Goal: Transaction & Acquisition: Purchase product/service

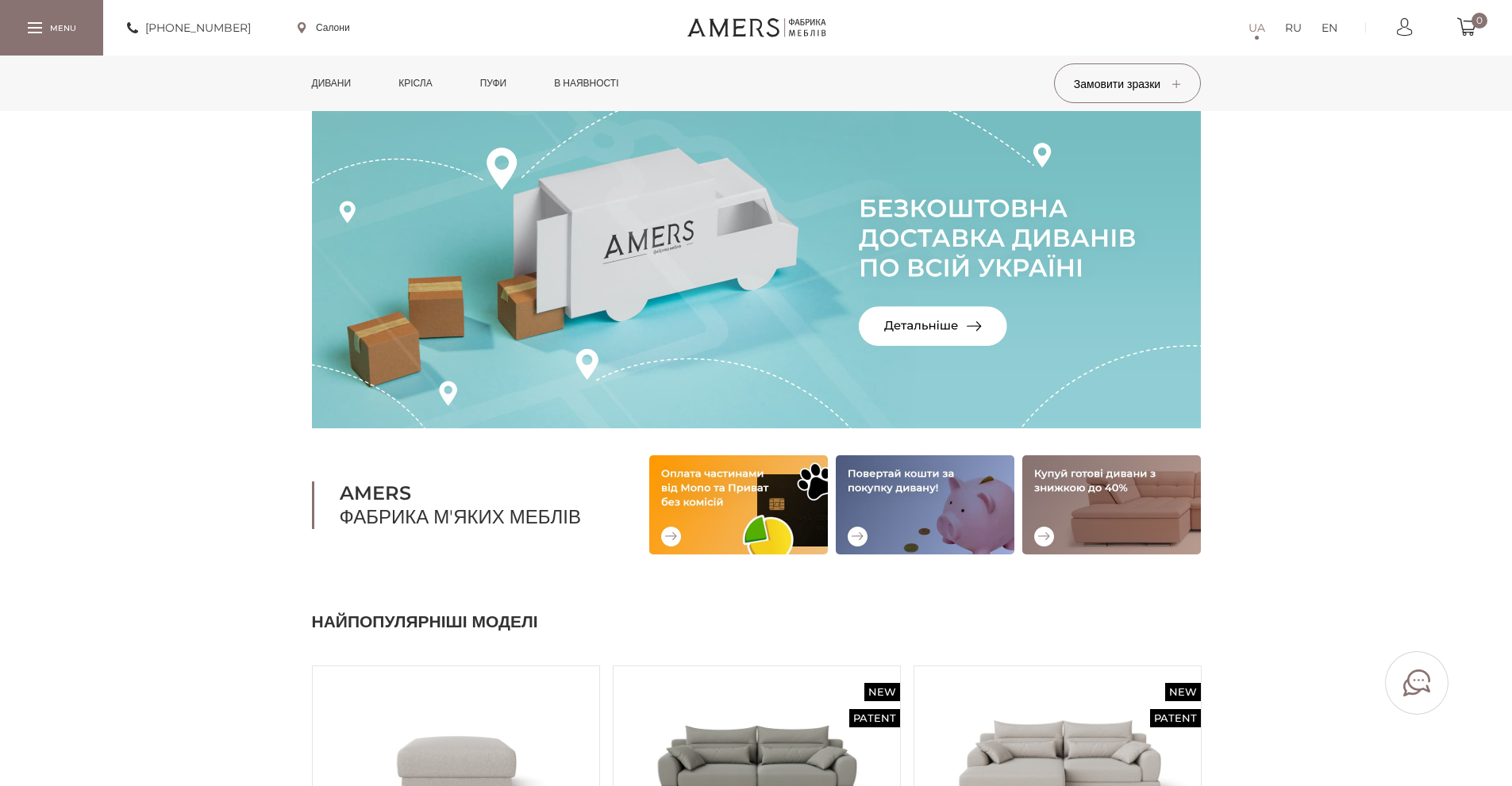
click at [1292, 32] on link "RU" at bounding box center [1293, 28] width 17 height 19
click at [944, 323] on img at bounding box center [756, 269] width 889 height 318
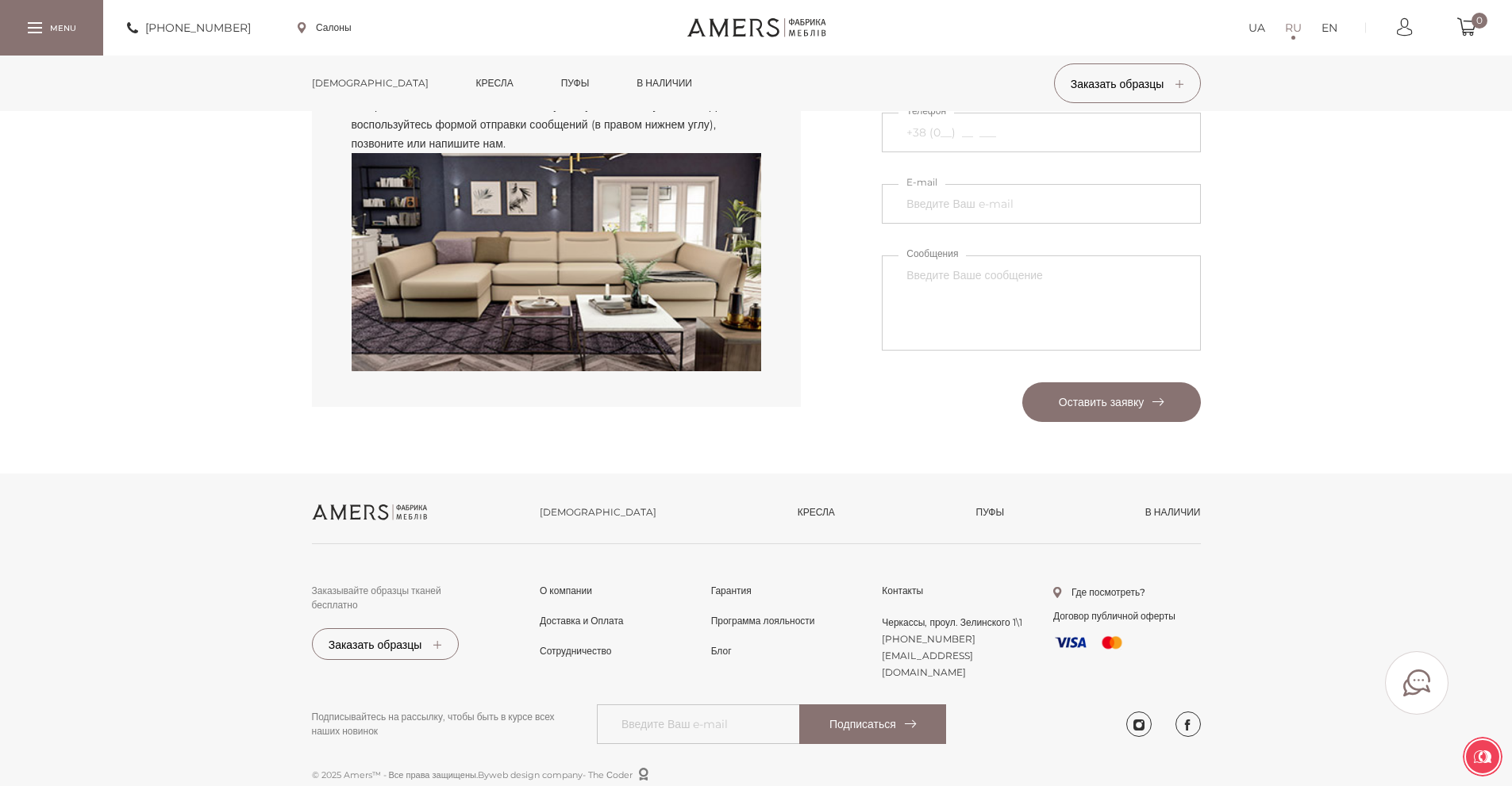
scroll to position [2151, 0]
click at [1166, 516] on link "в наличии" at bounding box center [1173, 512] width 56 height 14
click at [556, 517] on link "[DEMOGRAPHIC_DATA]" at bounding box center [597, 512] width 116 height 14
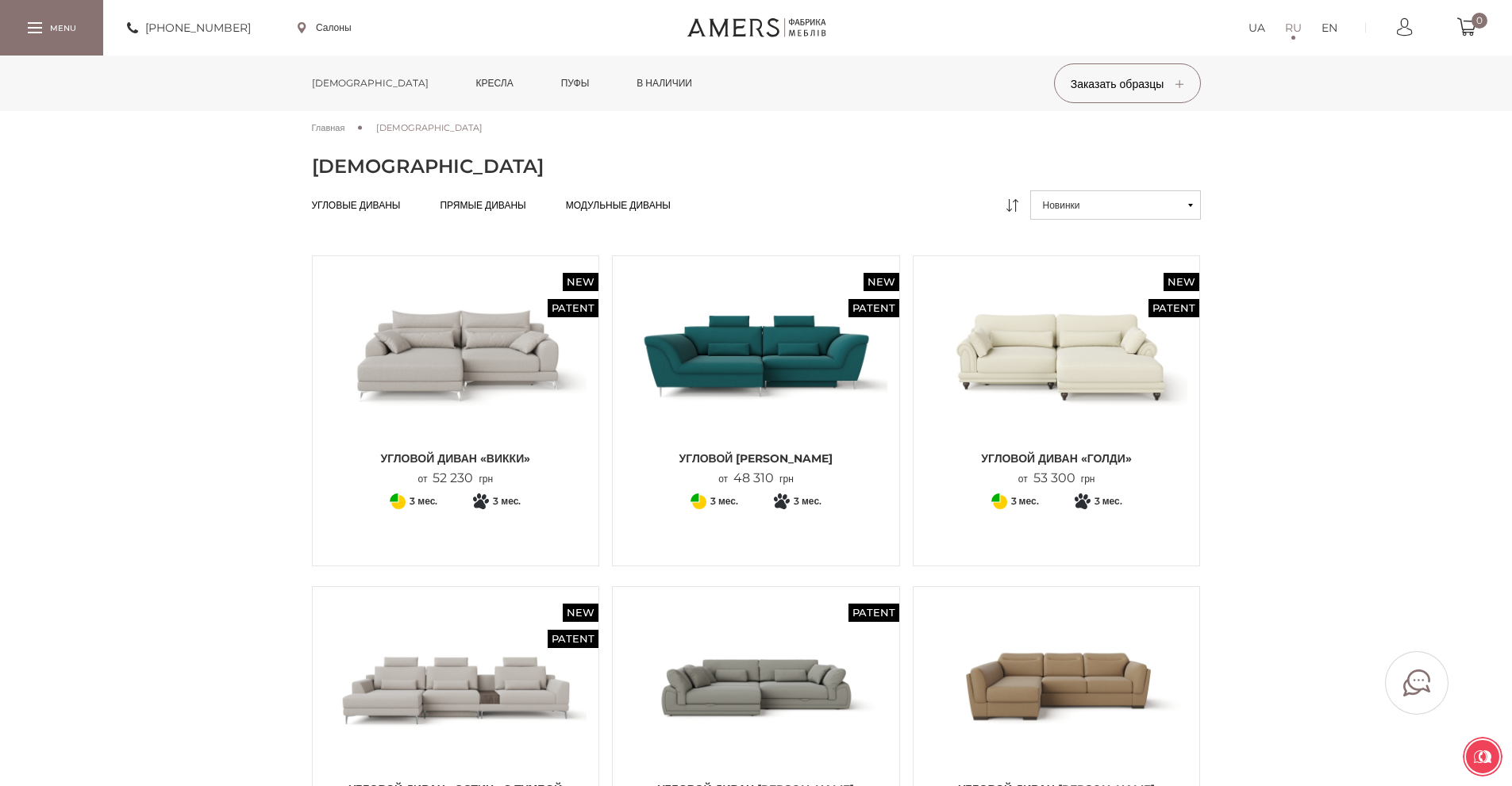
click at [367, 211] on span "Угловые диваны" at bounding box center [356, 218] width 89 height 13
click at [342, 81] on link "[DEMOGRAPHIC_DATA]" at bounding box center [370, 84] width 141 height 56
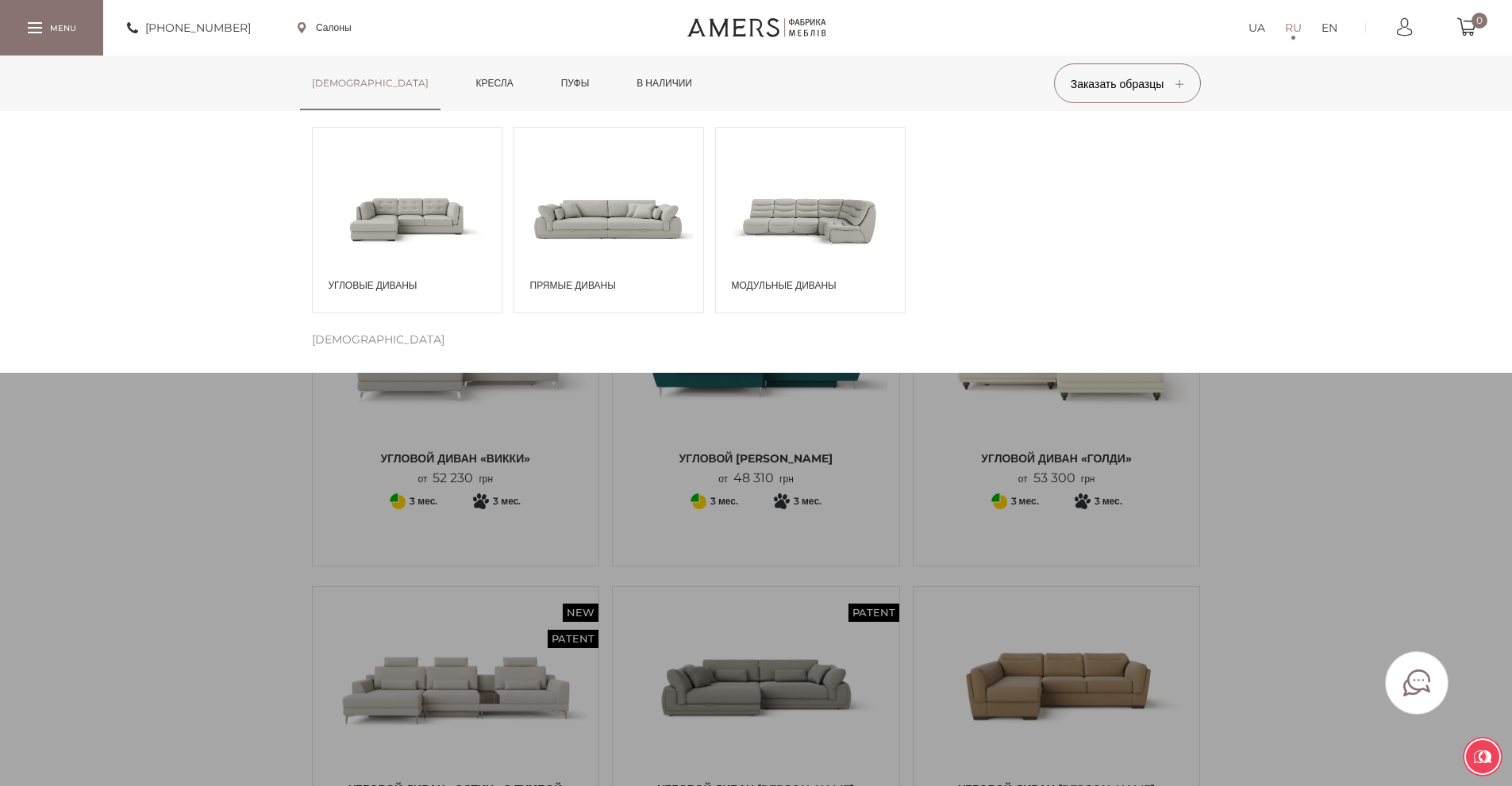
click at [764, 281] on span "Модульные диваны" at bounding box center [813, 285] width 165 height 14
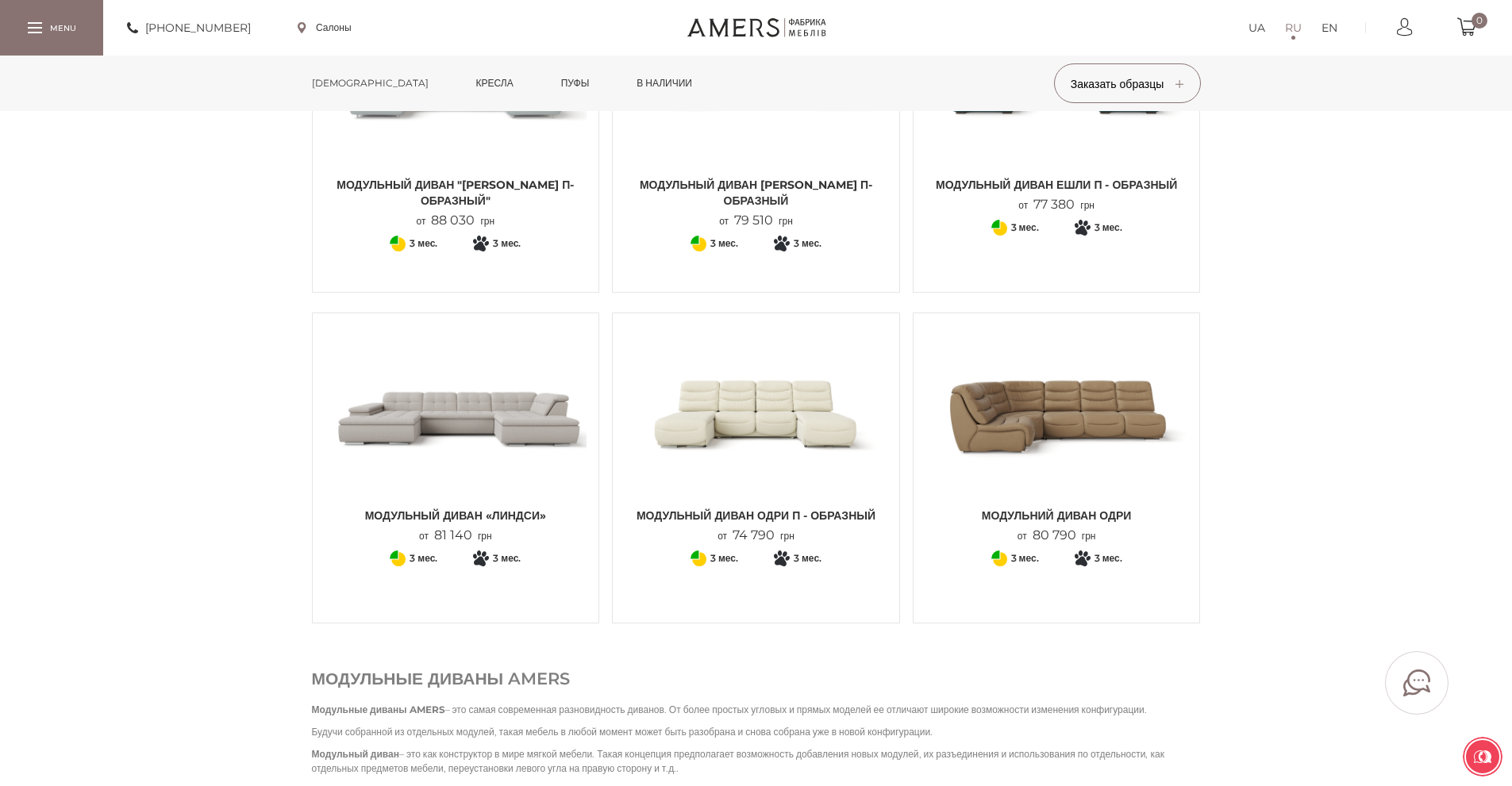
scroll to position [714, 0]
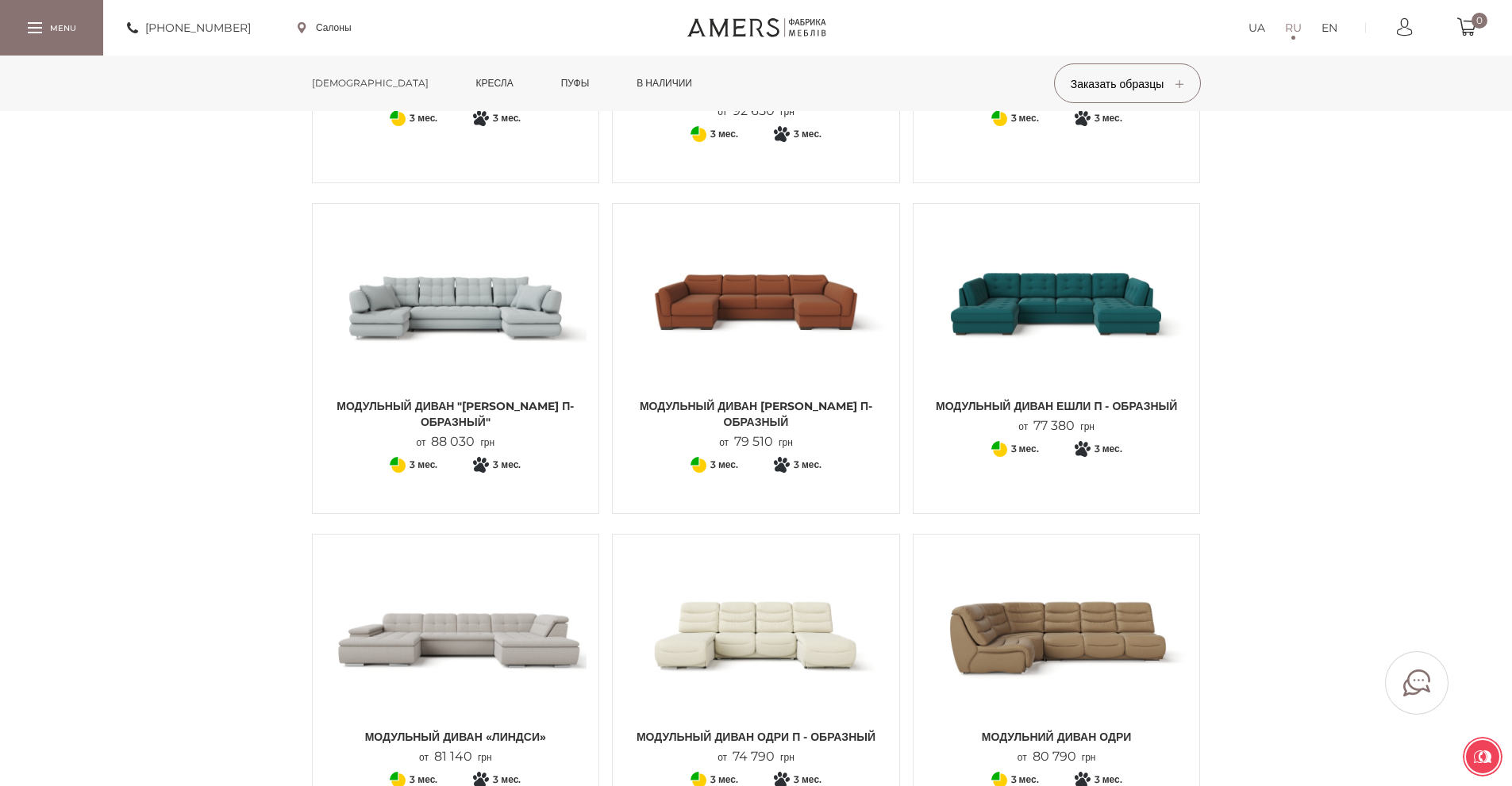
click at [459, 413] on span "Модульный диван "[PERSON_NAME] П-образный"" at bounding box center [456, 414] width 263 height 32
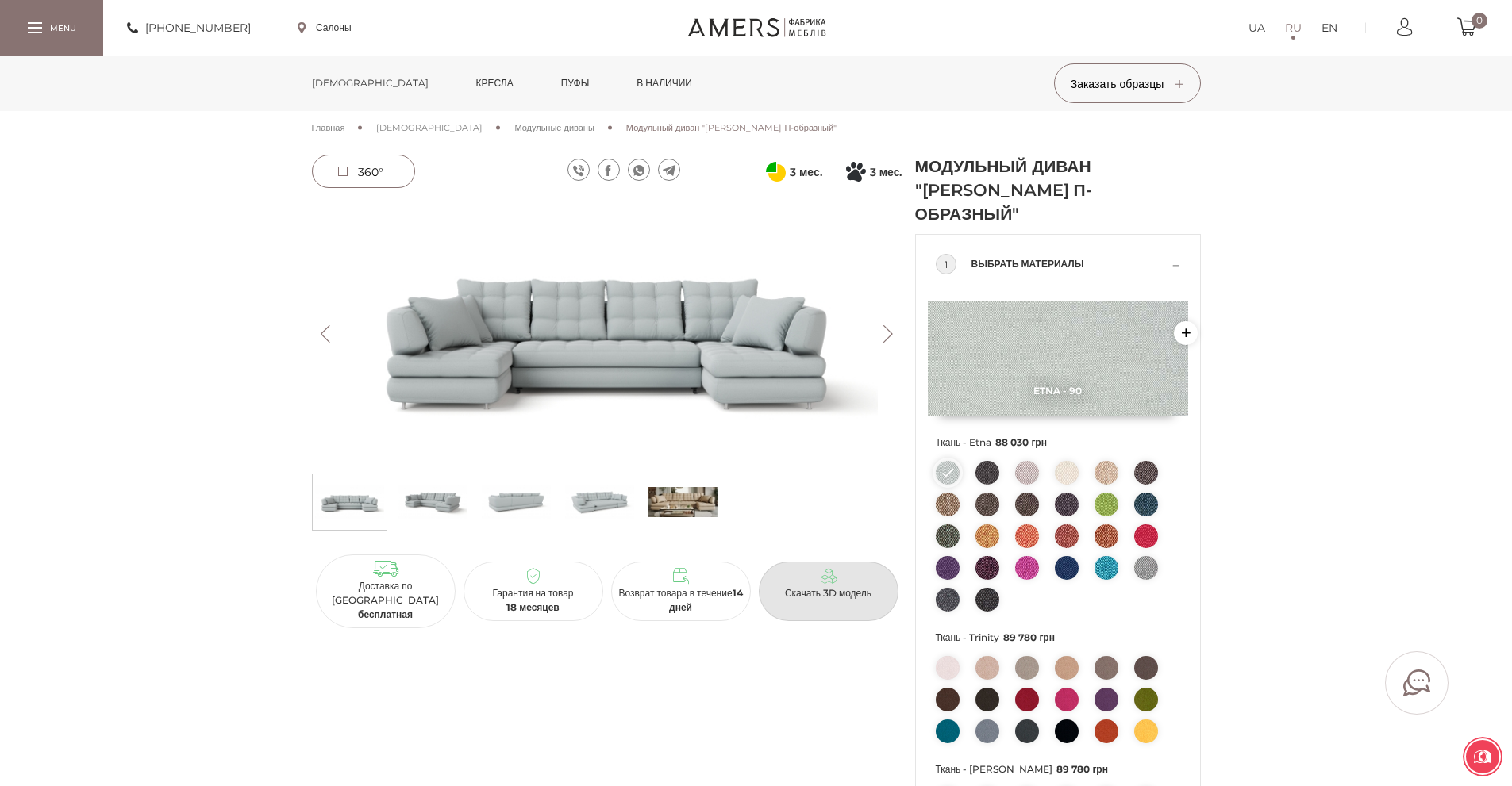
click at [844, 568] on link "Скачать 3D модель" at bounding box center [828, 591] width 140 height 60
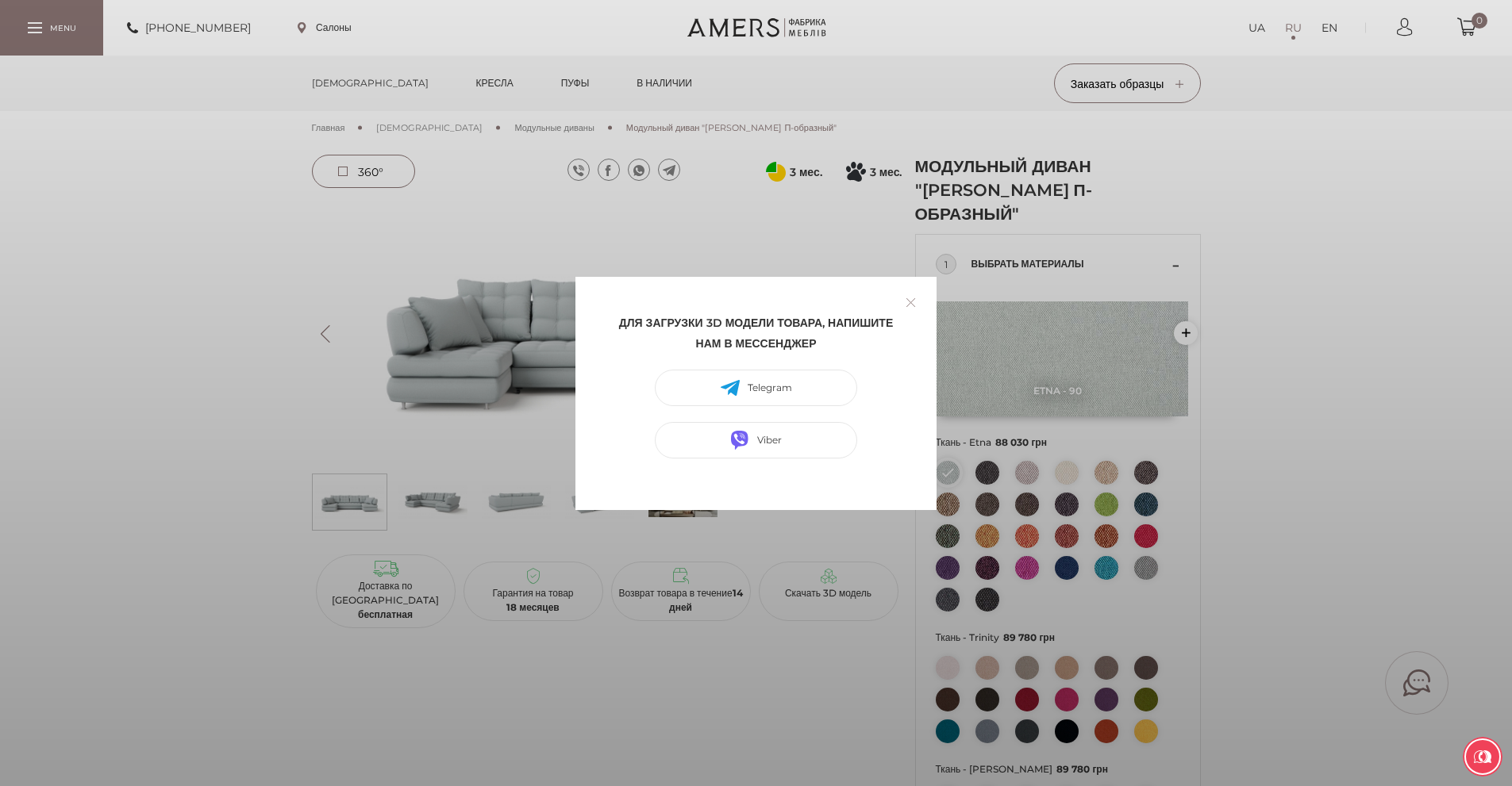
click at [907, 301] on link at bounding box center [910, 303] width 24 height 24
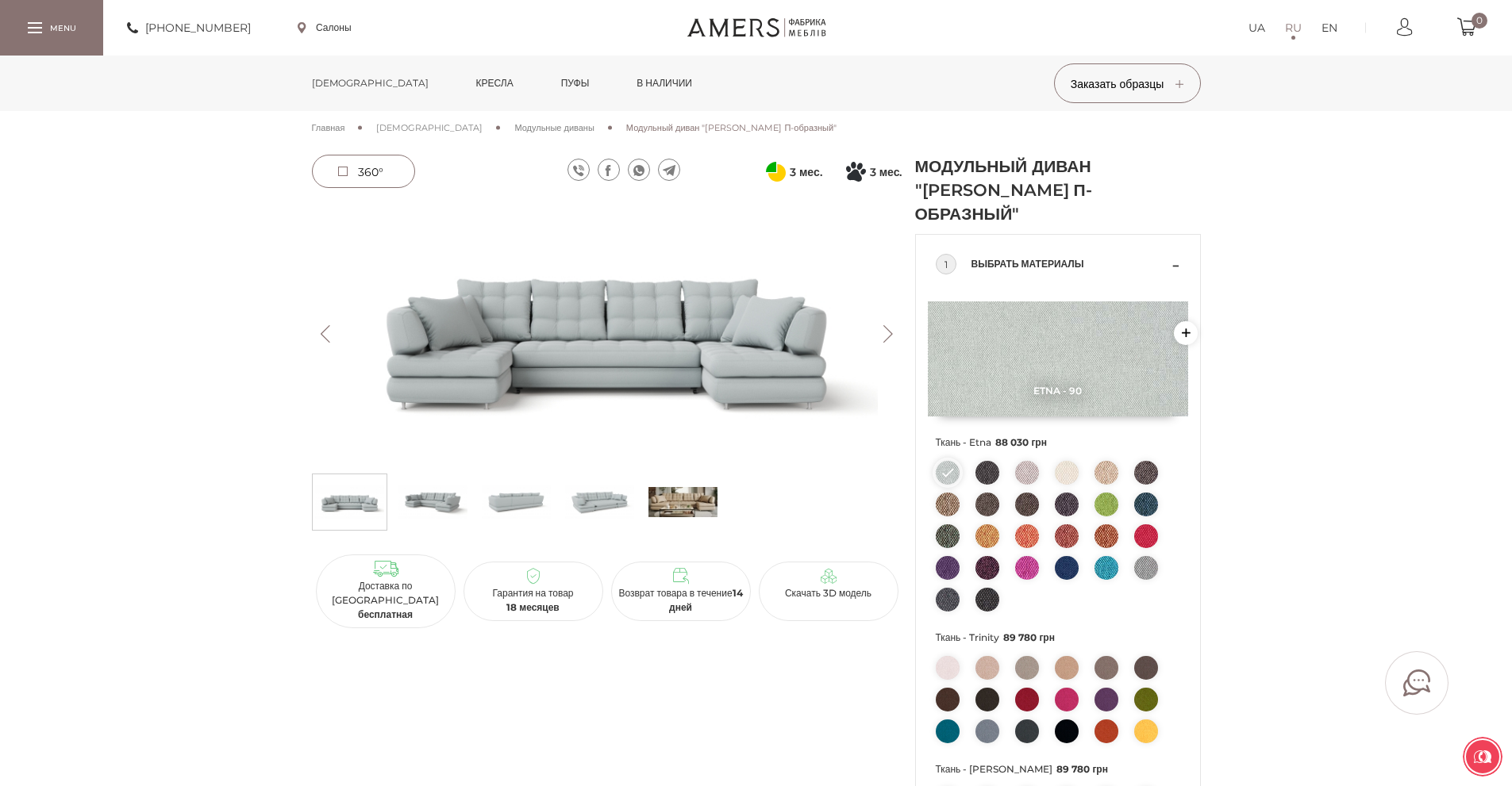
click at [372, 171] on span "360°" at bounding box center [370, 171] width 25 height 14
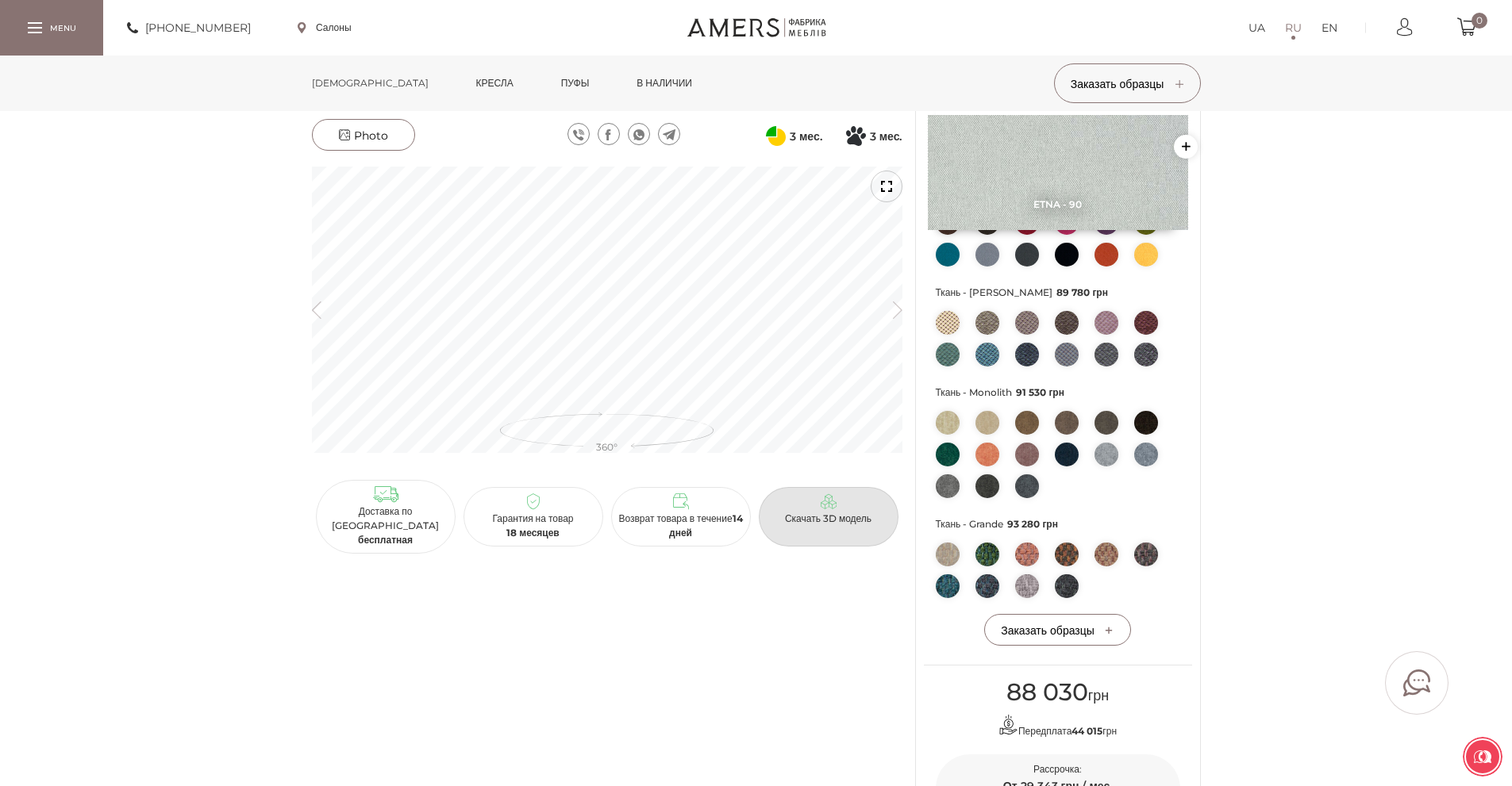
scroll to position [555, 0]
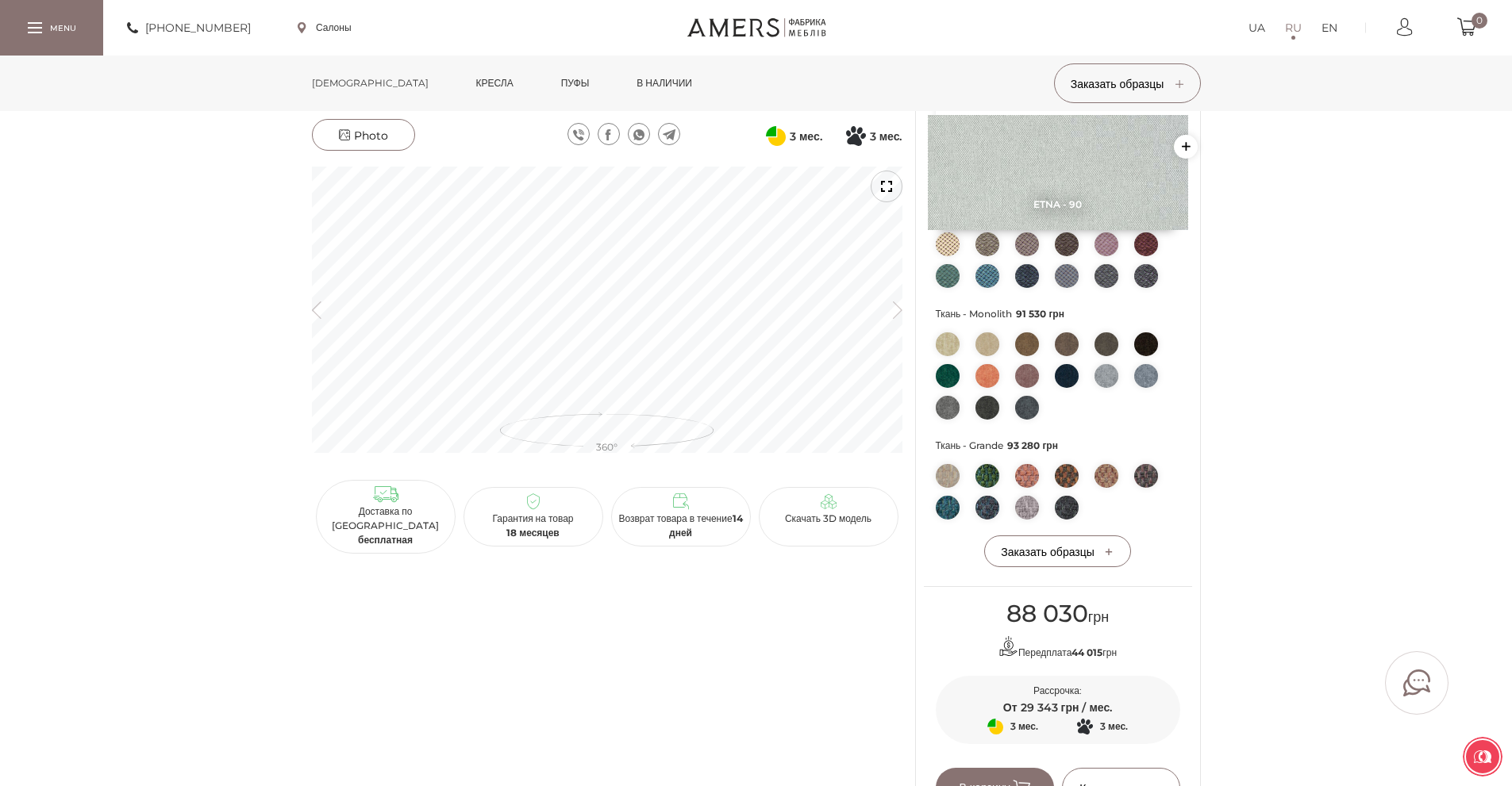
click at [988, 335] on img at bounding box center [988, 345] width 24 height 24
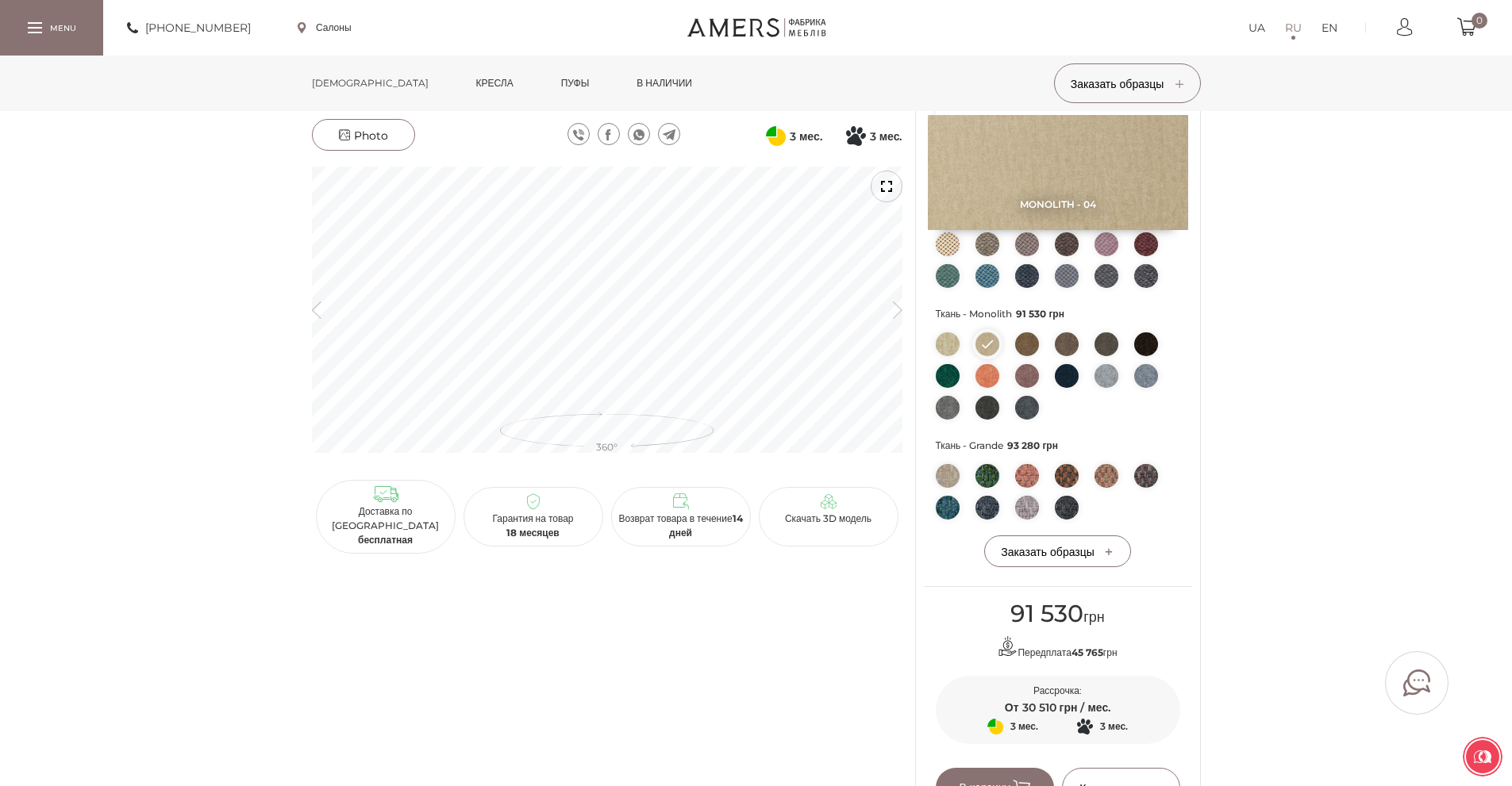
click at [981, 180] on img at bounding box center [1057, 173] width 260 height 115
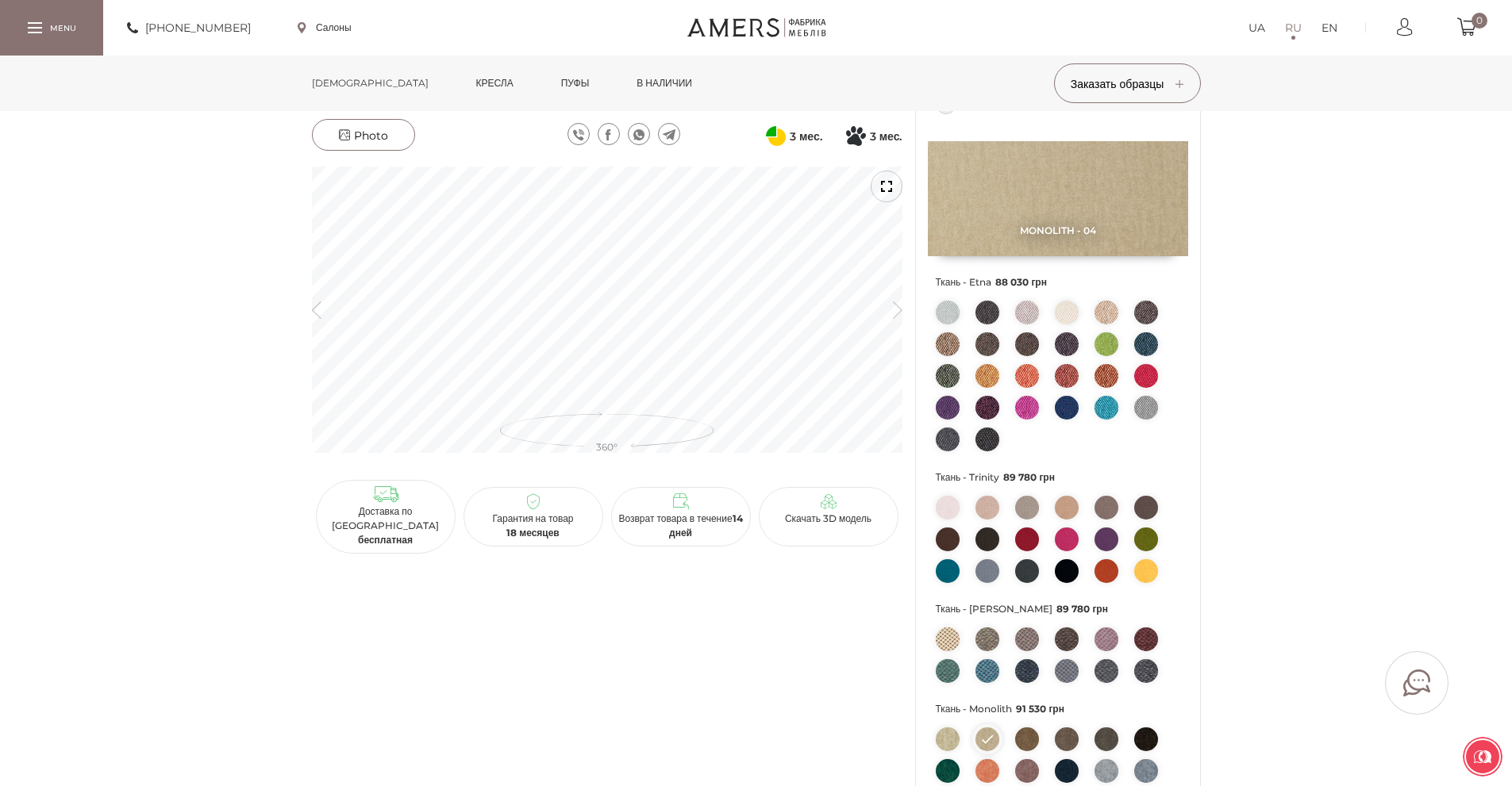
scroll to position [158, 0]
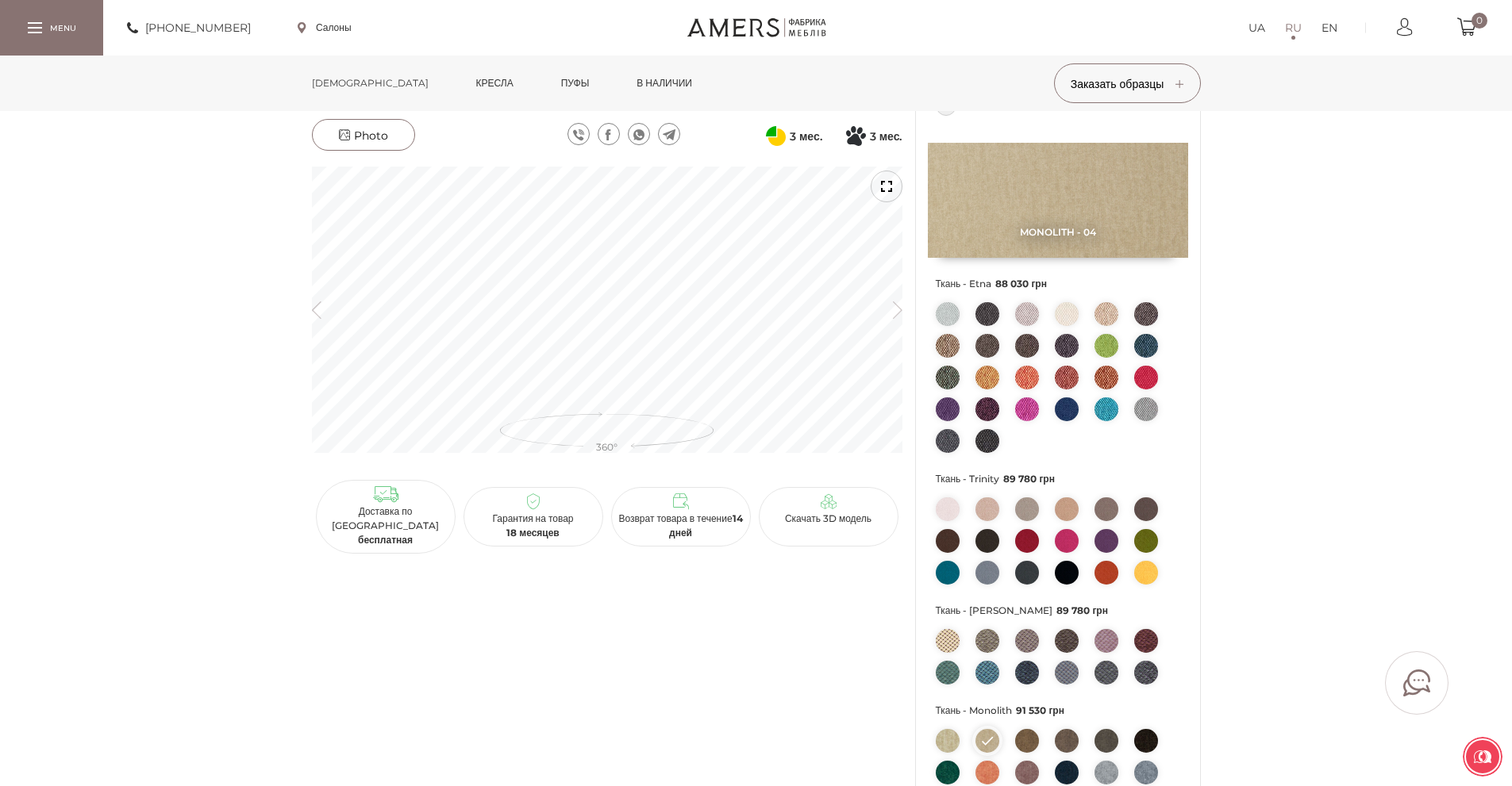
click at [1069, 512] on img at bounding box center [1067, 509] width 24 height 24
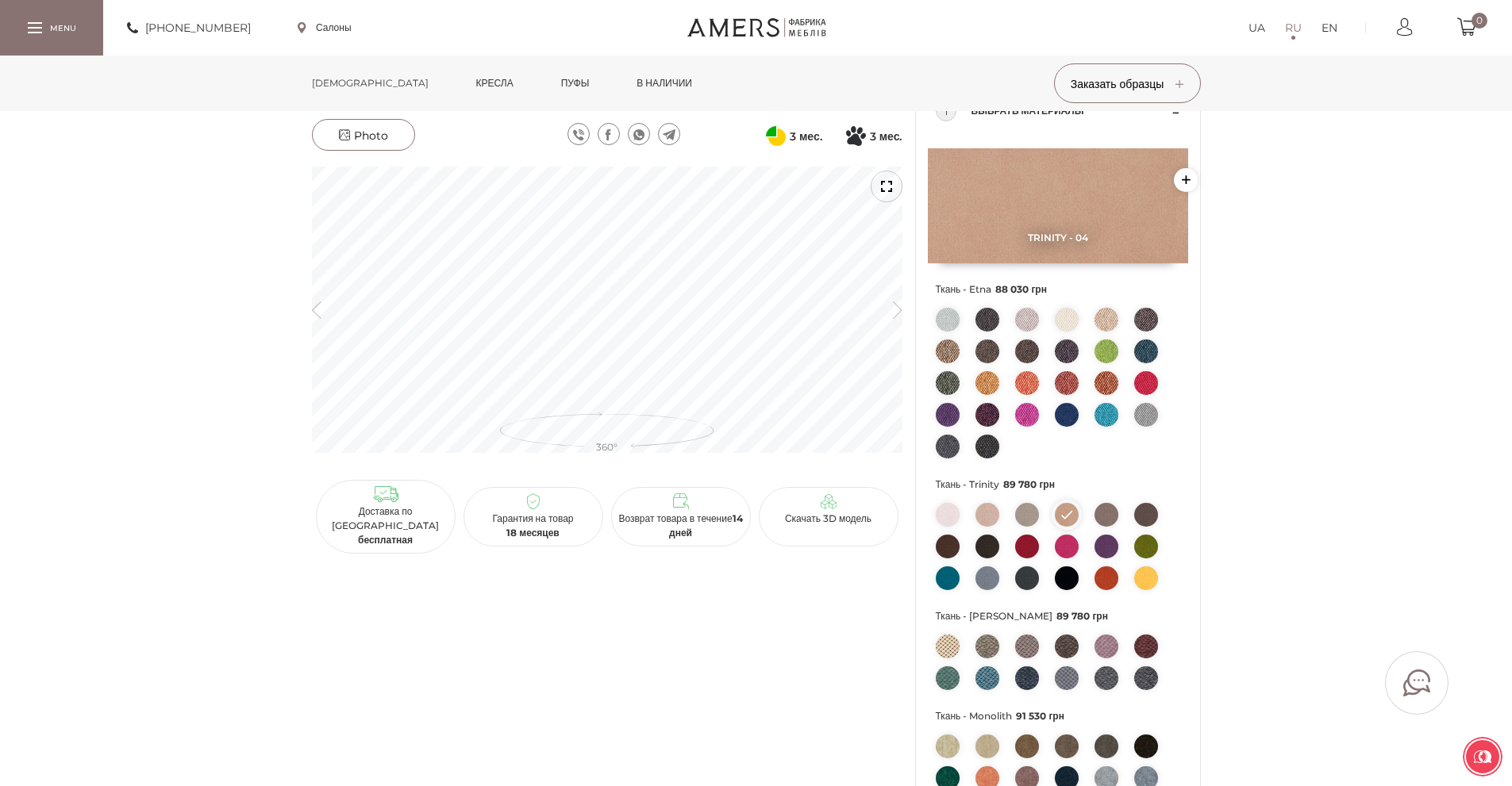
scroll to position [318, 0]
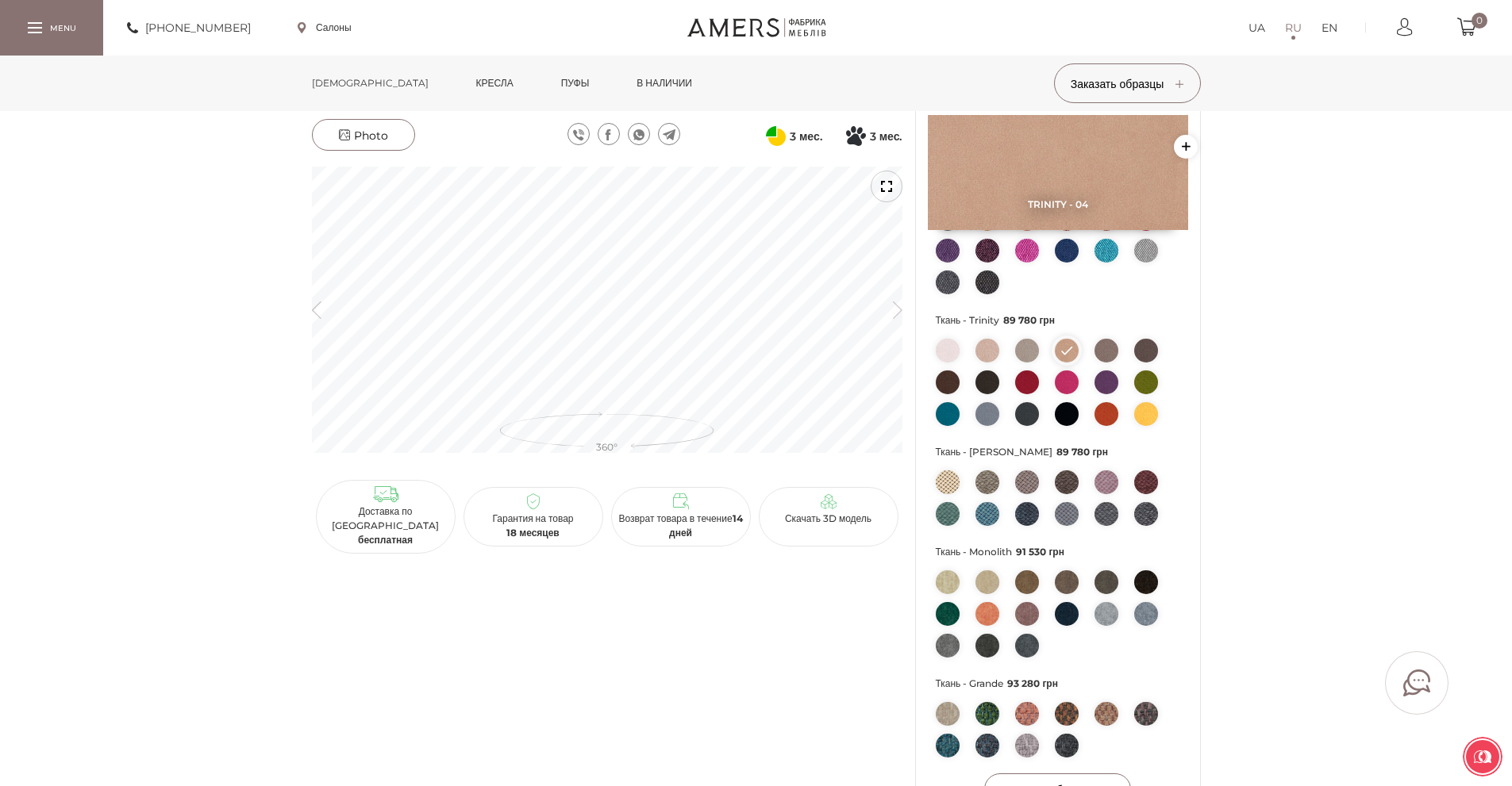
click at [990, 582] on img at bounding box center [988, 583] width 24 height 24
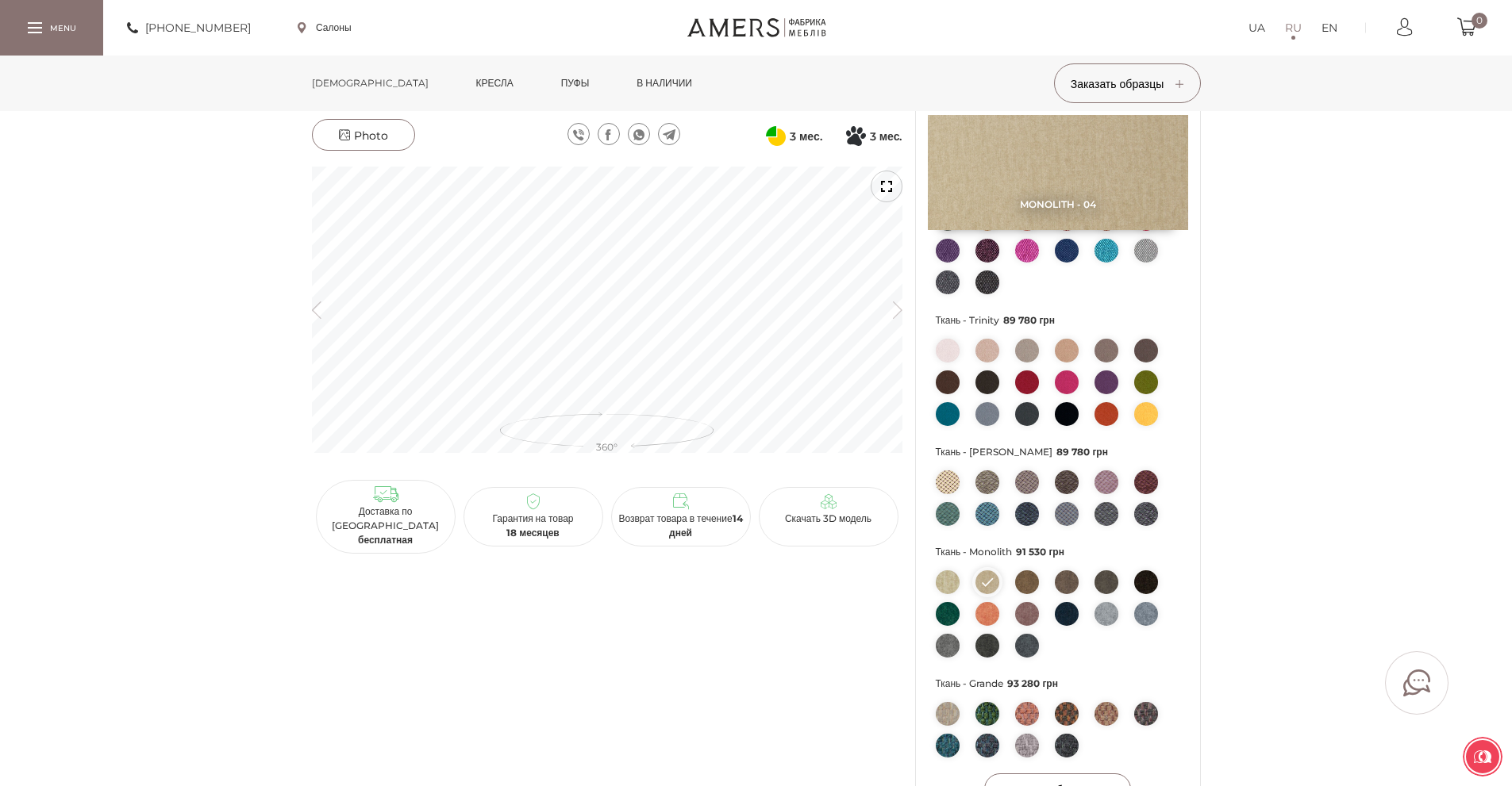
click at [889, 187] on div at bounding box center [887, 186] width 32 height 32
